Goal: Information Seeking & Learning: Find specific fact

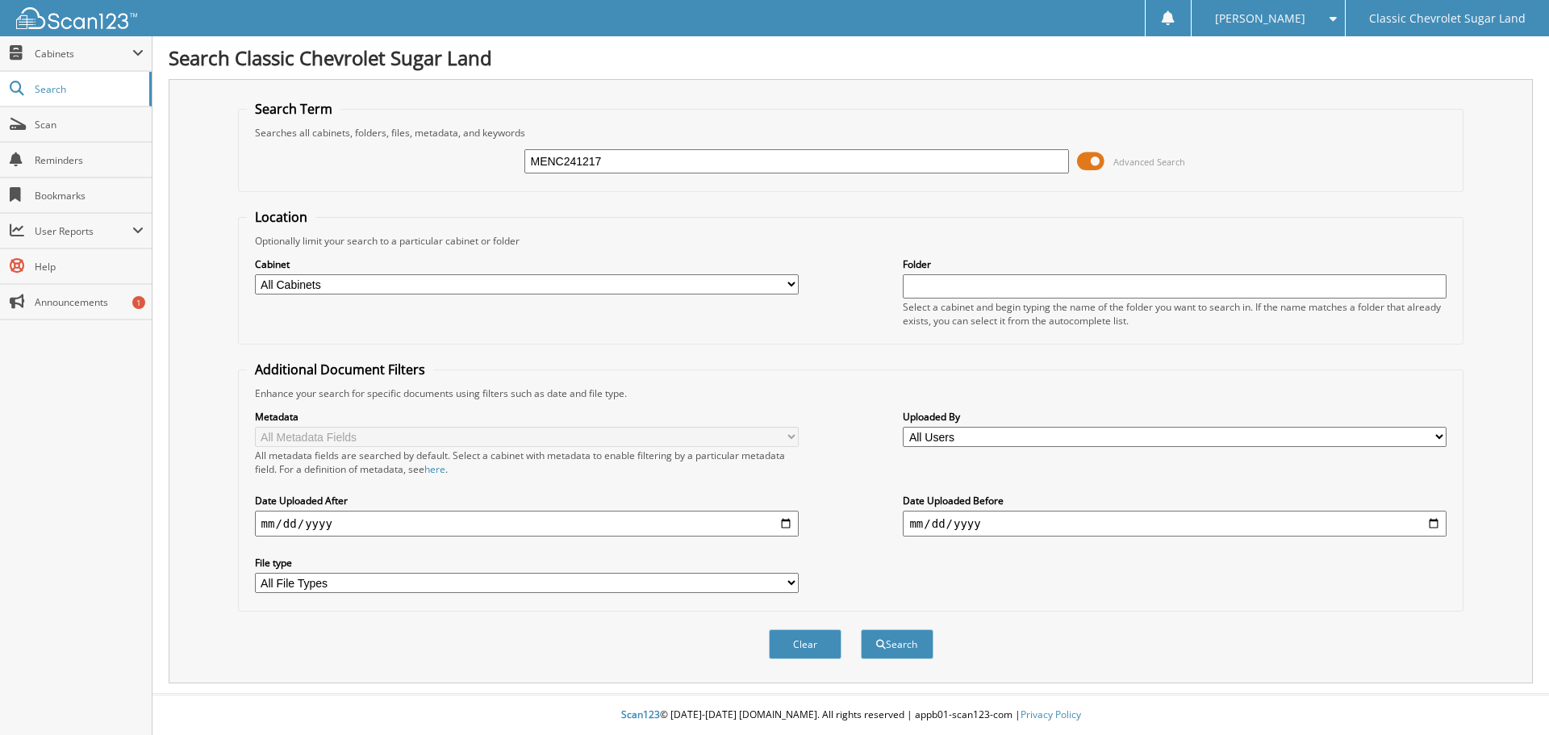
type input "MENC241217"
click at [861, 629] on button "Search" at bounding box center [897, 644] width 73 height 30
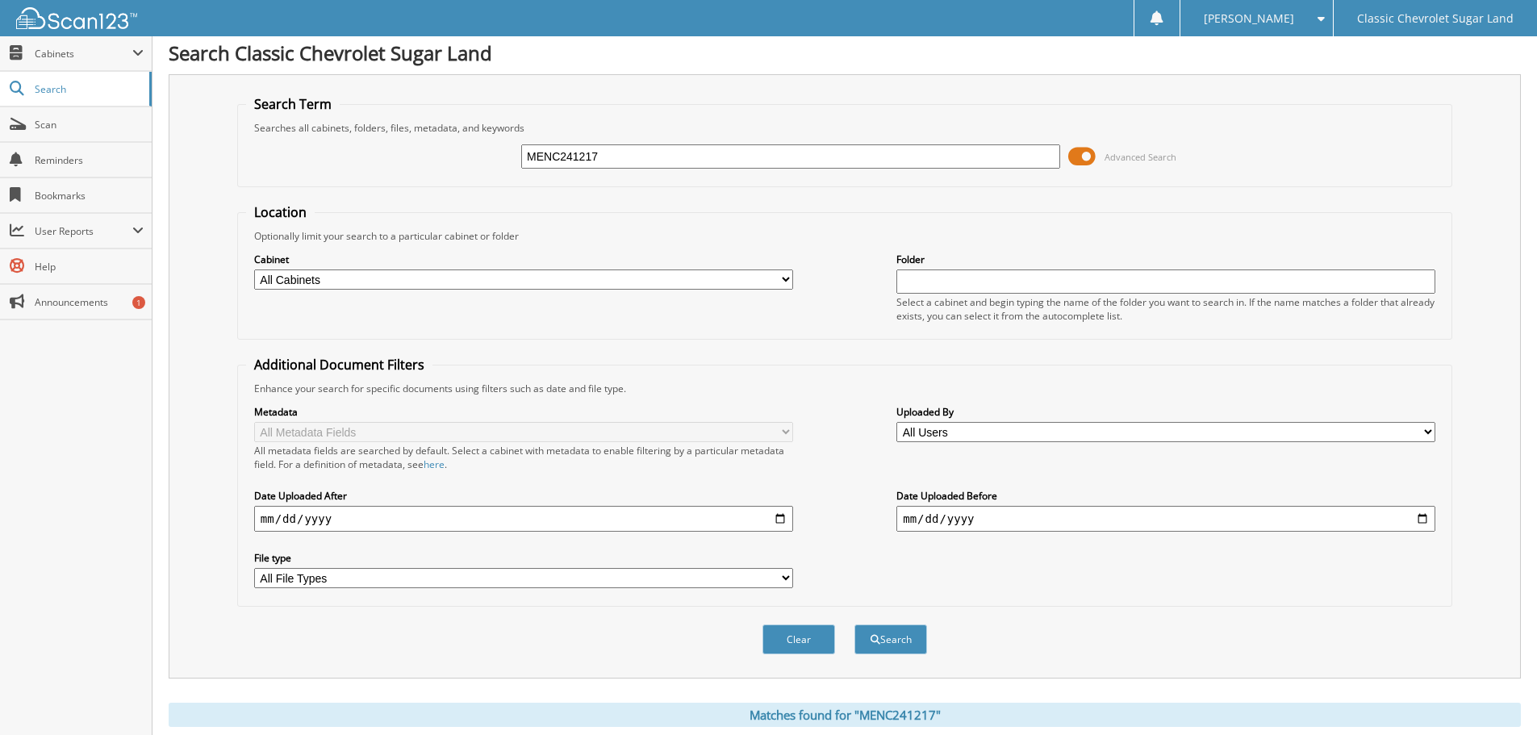
scroll to position [438, 0]
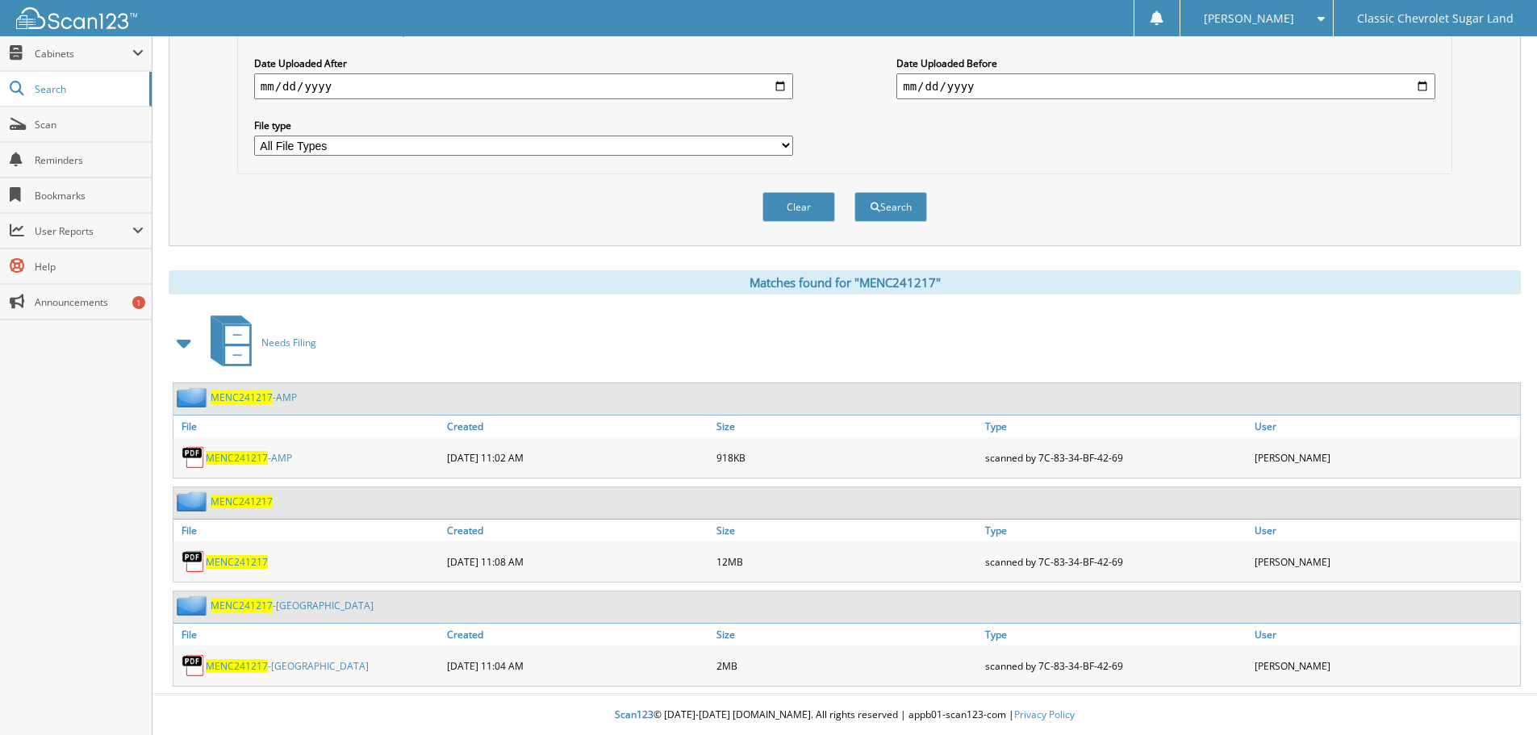
click at [270, 456] on link "MENC241217 -AMP" at bounding box center [249, 458] width 86 height 14
